Goal: Information Seeking & Learning: Learn about a topic

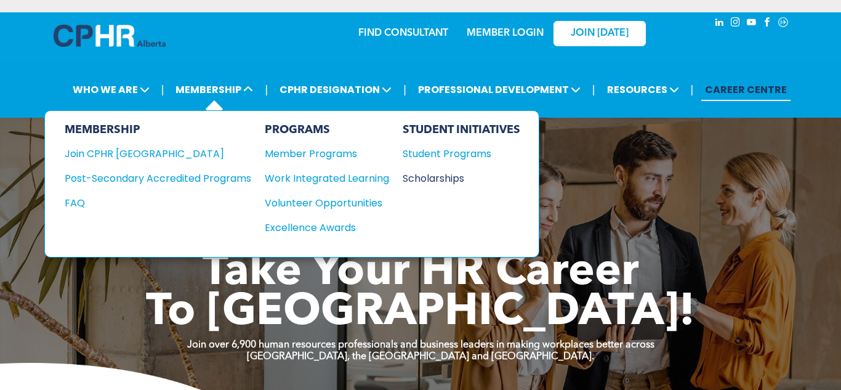
click at [423, 175] on div "Scholarships" at bounding box center [456, 178] width 106 height 15
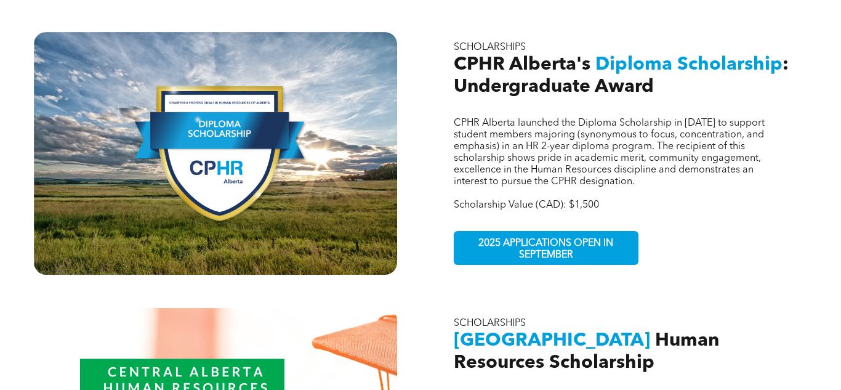
scroll to position [681, 0]
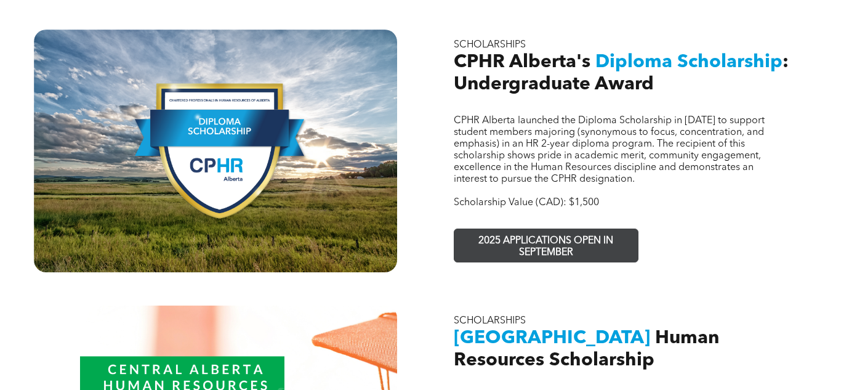
click at [511, 233] on span "2025 APPLICATIONS OPEN IN SEPTEMBER" at bounding box center [546, 247] width 180 height 36
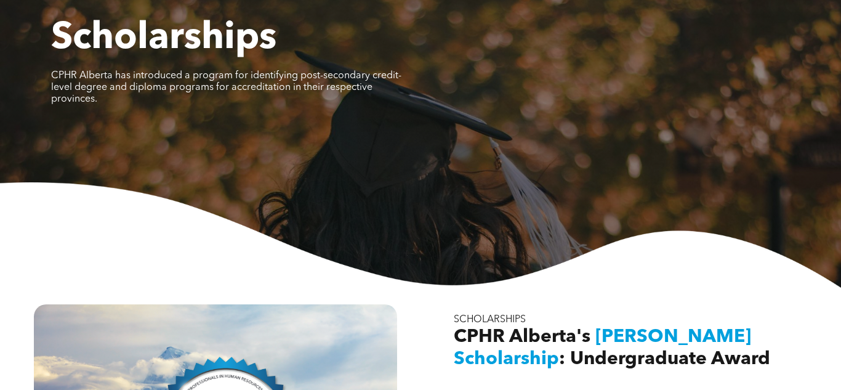
scroll to position [0, 0]
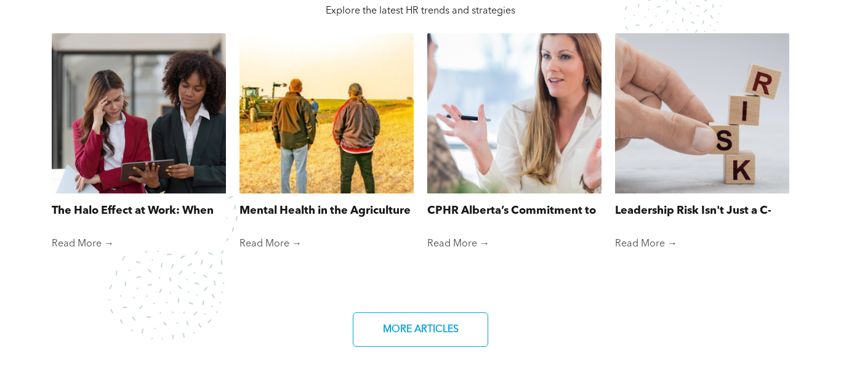
scroll to position [962, 0]
